Goal: Task Accomplishment & Management: Use online tool/utility

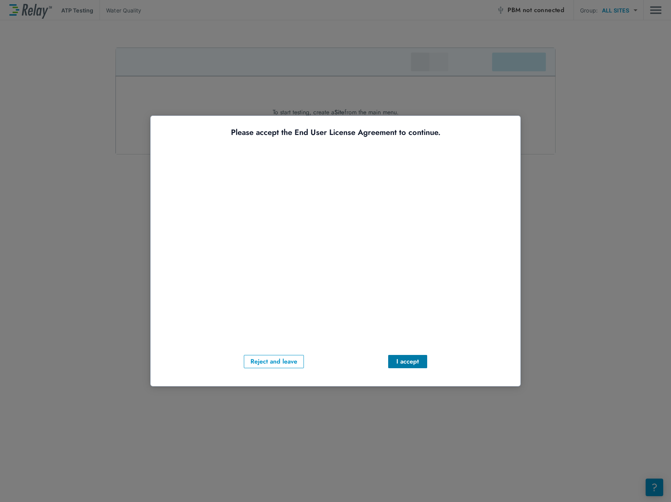
click at [405, 360] on div "I accept" at bounding box center [407, 361] width 27 height 9
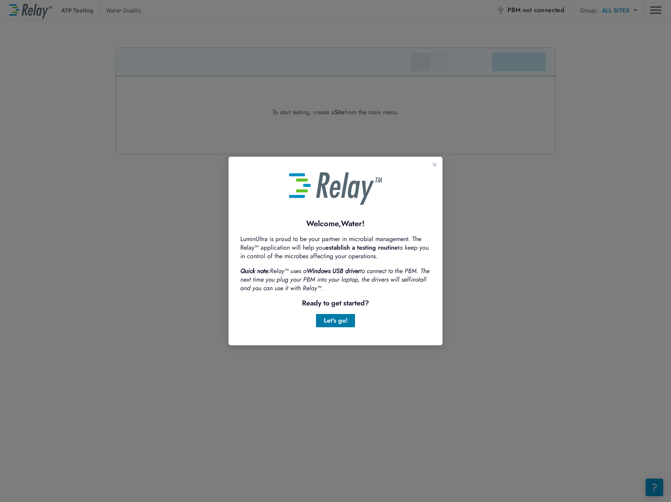
click at [339, 320] on div "Let's go!" at bounding box center [335, 320] width 27 height 9
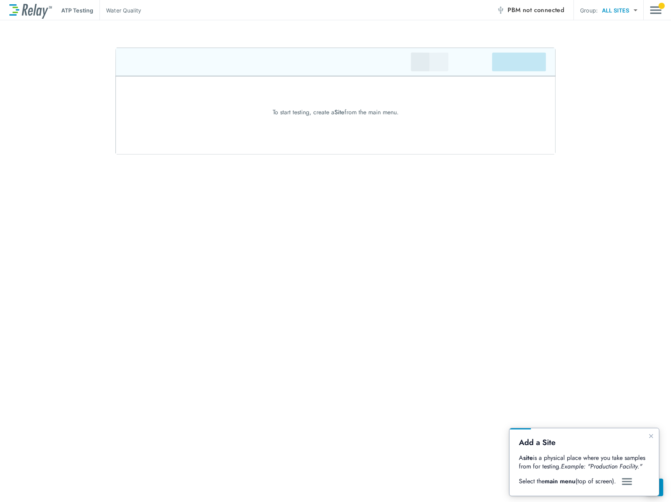
click at [627, 479] on img "Guide" at bounding box center [627, 481] width 12 height 9
click at [651, 436] on icon "Close guide" at bounding box center [651, 436] width 4 height 4
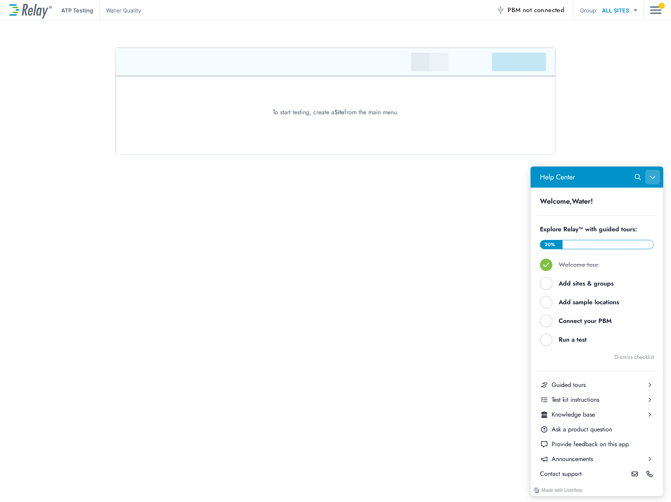
click at [658, 179] on button "Close Help Center" at bounding box center [652, 177] width 15 height 15
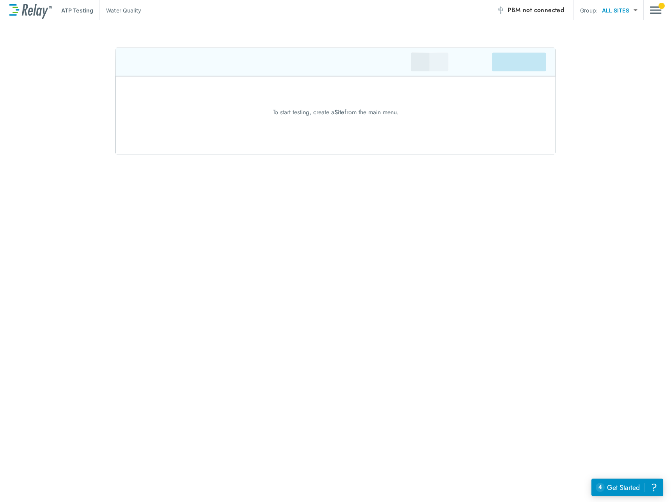
click at [628, 12] on body "ATP Testing Water Quality PBM not connected Group: ALL SITES ********* ​ To sta…" at bounding box center [335, 251] width 671 height 502
click at [655, 9] on div at bounding box center [335, 251] width 671 height 502
click at [655, 9] on img "Main menu" at bounding box center [656, 10] width 12 height 15
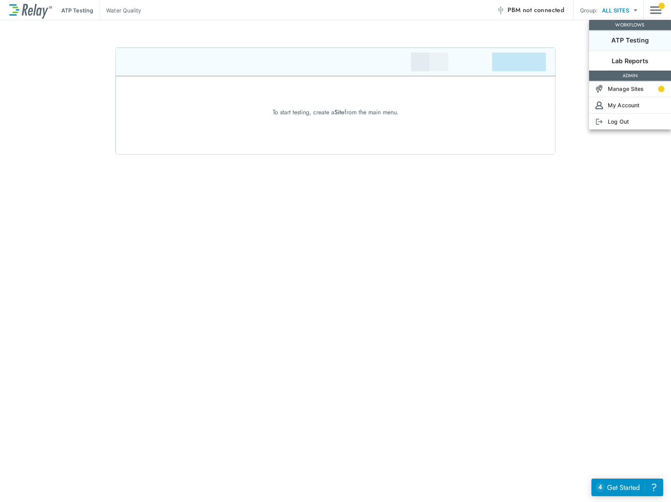
click at [68, 63] on div at bounding box center [335, 251] width 671 height 502
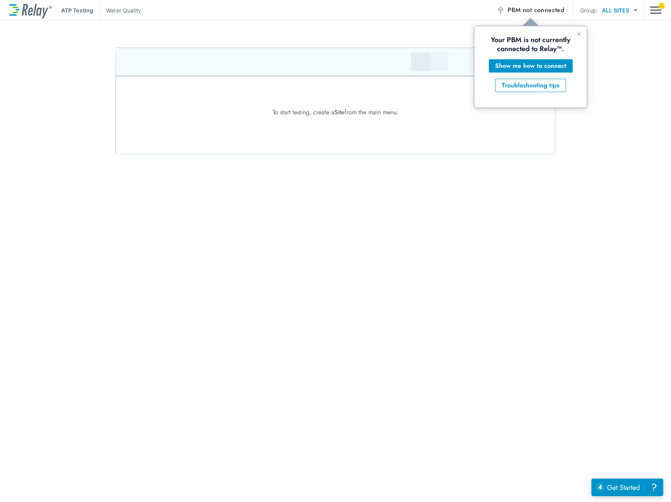
click at [479, 193] on div "ATP Testing Water Quality PBM not connected Group: ALL SITES ********* ​ To sta…" at bounding box center [335, 251] width 671 height 502
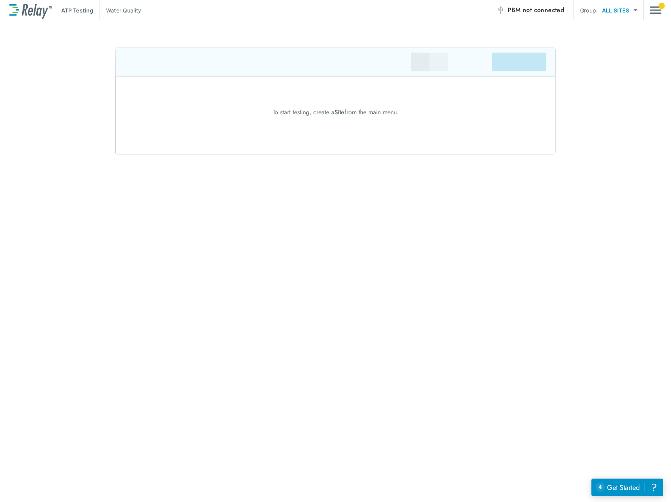
click at [325, 111] on div "To start testing, create a Site from the main menu." at bounding box center [335, 112] width 671 height 9
click at [425, 53] on img at bounding box center [335, 101] width 440 height 107
click at [629, 12] on body "ATP Testing Water Quality PBM not connected Group: ALL SITES ********* ​ To sta…" at bounding box center [335, 251] width 671 height 502
click at [619, 28] on li "ALL SITES" at bounding box center [619, 30] width 46 height 14
click at [662, 5] on div at bounding box center [662, 6] width 6 height 6
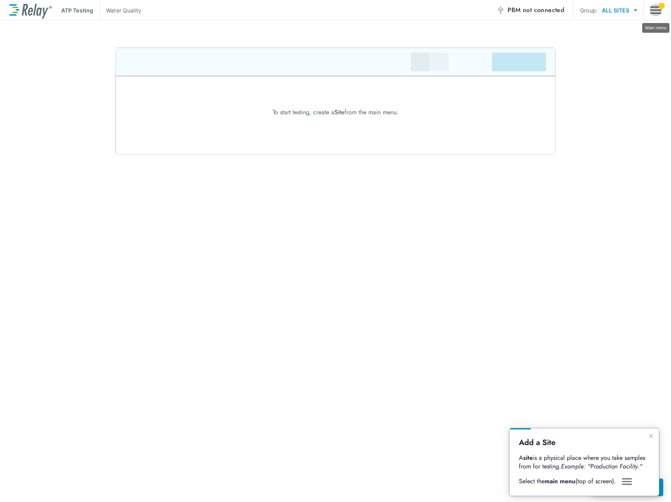
click at [658, 11] on img "Main menu" at bounding box center [656, 10] width 12 height 15
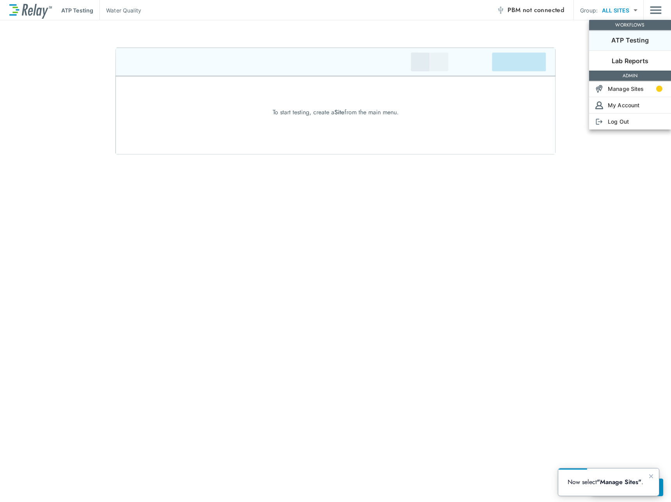
click at [22, 8] on div at bounding box center [335, 251] width 671 height 502
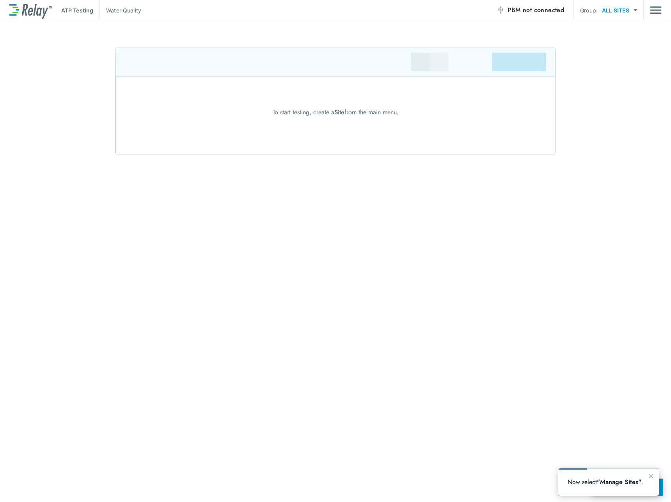
click at [73, 11] on p "ATP Testing" at bounding box center [77, 10] width 32 height 8
click at [128, 11] on p "Water Quality" at bounding box center [123, 10] width 35 height 8
click at [531, 11] on span "not connected" at bounding box center [543, 9] width 41 height 9
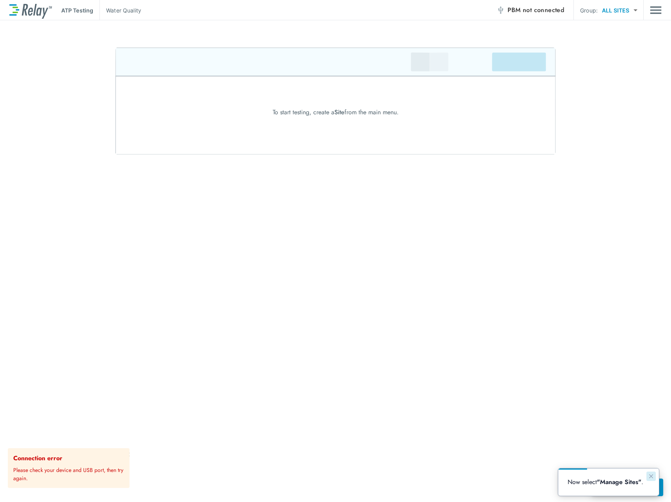
click at [650, 474] on icon "Close guide" at bounding box center [651, 476] width 6 height 6
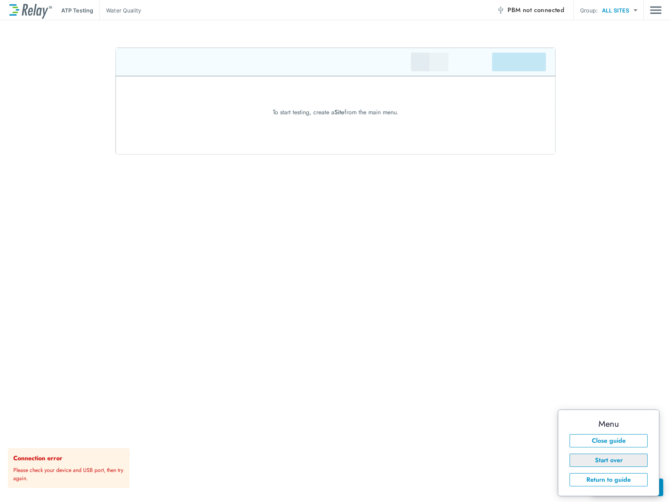
click at [616, 459] on button "Start over" at bounding box center [609, 460] width 78 height 13
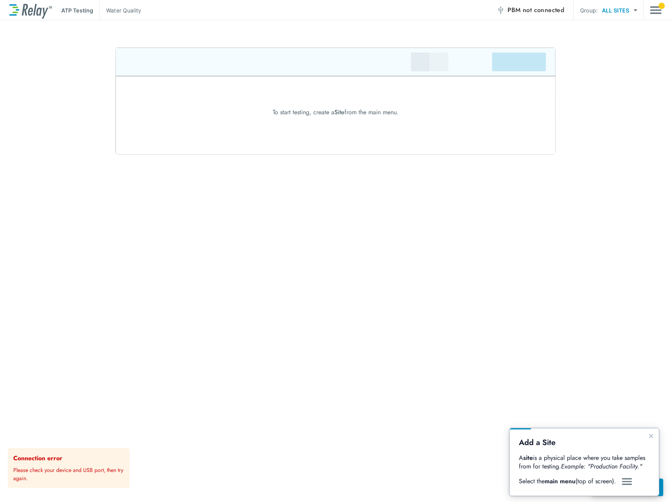
click at [624, 482] on img at bounding box center [627, 481] width 12 height 9
click at [652, 437] on icon "Close guide" at bounding box center [651, 436] width 4 height 4
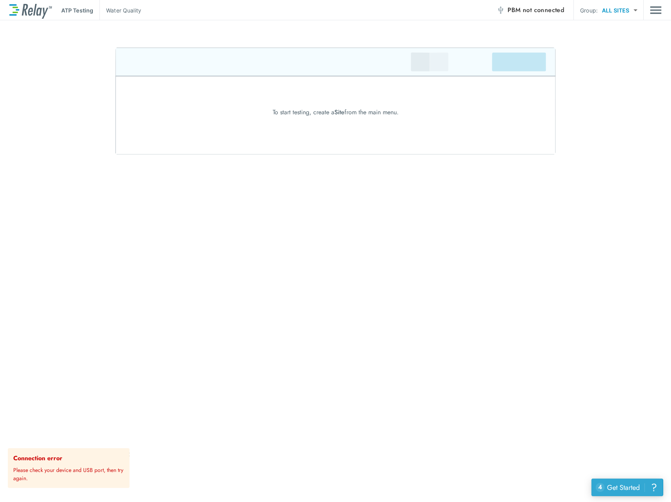
click at [625, 491] on div "Get Started" at bounding box center [623, 488] width 33 height 10
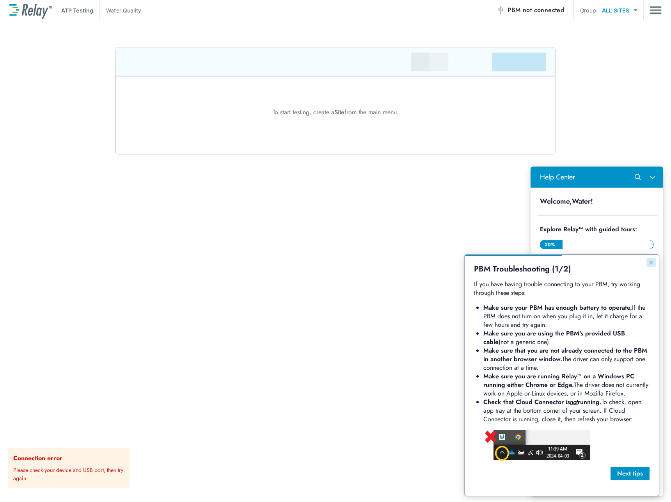
click at [653, 263] on icon "Close guide" at bounding box center [651, 262] width 6 height 6
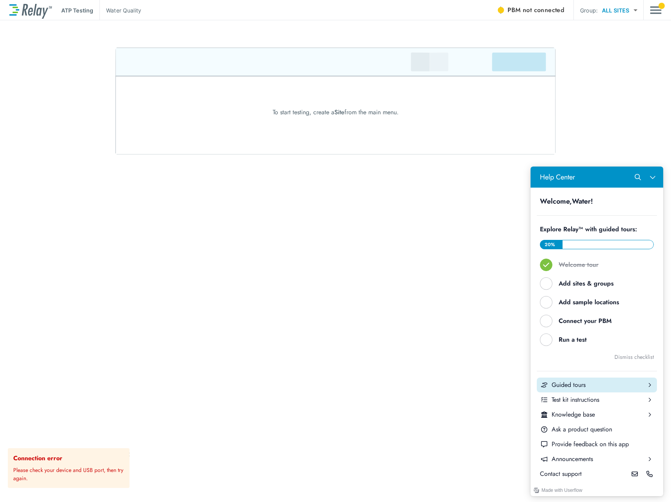
click at [592, 390] on button "Guided tours" at bounding box center [597, 385] width 120 height 15
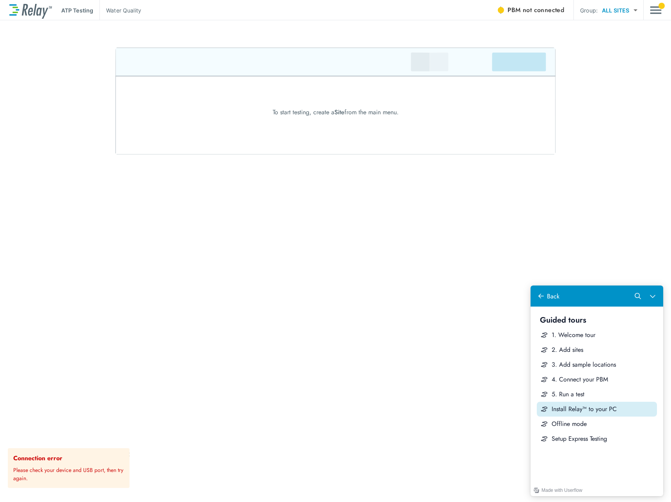
click at [590, 409] on div "Install Relay™ to your PC" at bounding box center [603, 409] width 102 height 9
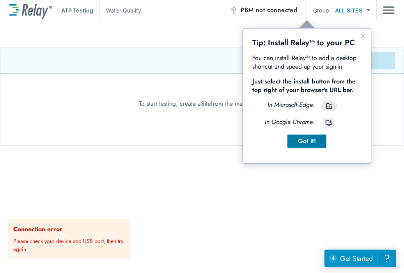
click at [313, 140] on div "Got it!" at bounding box center [307, 141] width 27 height 9
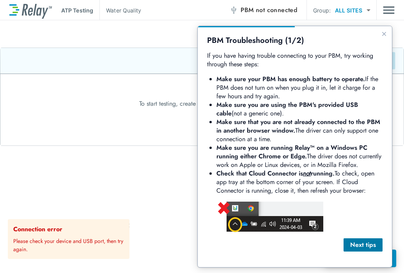
click at [366, 246] on div "Next tips" at bounding box center [363, 244] width 27 height 9
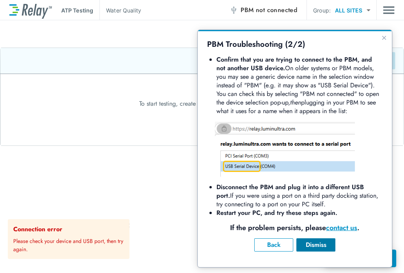
click at [314, 245] on div "Dismiss" at bounding box center [316, 244] width 27 height 9
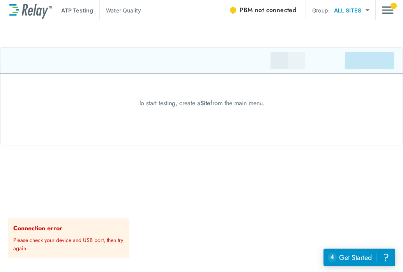
click at [235, 9] on div at bounding box center [233, 10] width 6 height 6
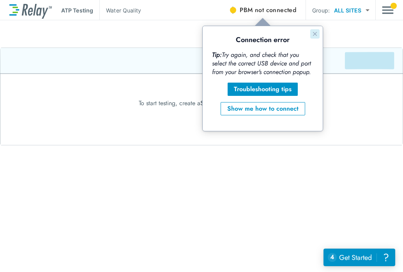
click at [317, 32] on icon "Close guide" at bounding box center [315, 34] width 6 height 6
click at [371, 133] on img at bounding box center [201, 97] width 403 height 98
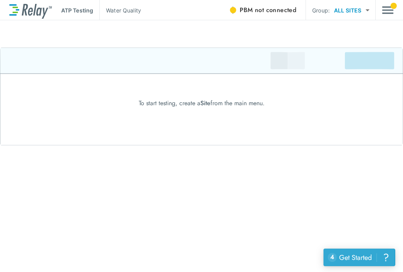
drag, startPoint x: 369, startPoint y: 258, endPoint x: 371, endPoint y: 268, distance: 9.9
click at [369, 257] on div "Get Started" at bounding box center [355, 258] width 33 height 10
click at [268, 13] on span "not connected" at bounding box center [275, 9] width 41 height 9
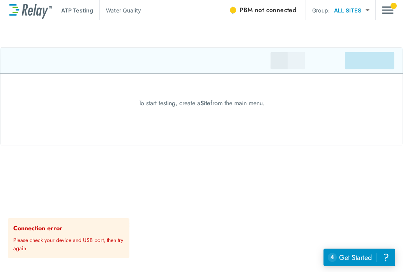
click at [355, 12] on body "ATP Testing Water Quality PBM not connected Group: ALL SITES ********* ​ To sta…" at bounding box center [201, 136] width 403 height 272
click at [355, 12] on div at bounding box center [201, 136] width 403 height 272
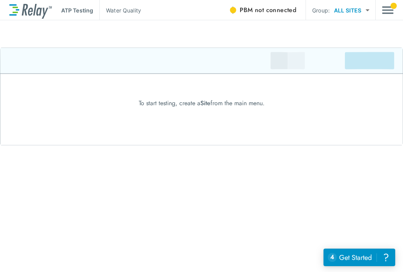
drag, startPoint x: 358, startPoint y: 0, endPoint x: 108, endPoint y: 145, distance: 288.1
click at [108, 145] on img at bounding box center [201, 97] width 403 height 98
click at [237, 103] on div "To start testing, create a Site from the main menu." at bounding box center [201, 103] width 403 height 9
click at [385, 11] on img "Main menu" at bounding box center [388, 10] width 12 height 15
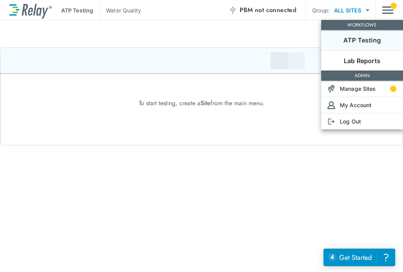
click at [351, 122] on p "Log Out" at bounding box center [350, 121] width 21 height 8
